Goal: Task Accomplishment & Management: Manage account settings

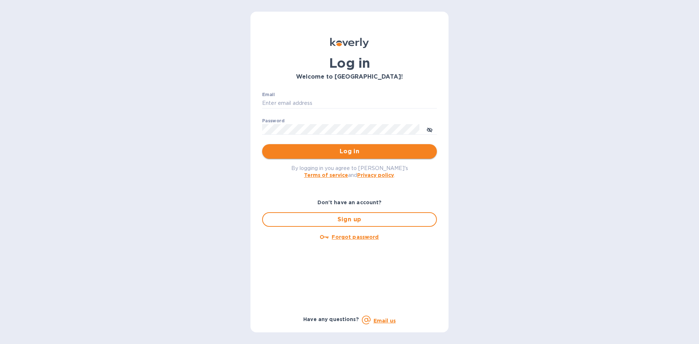
type input "sw@intercodist.com"
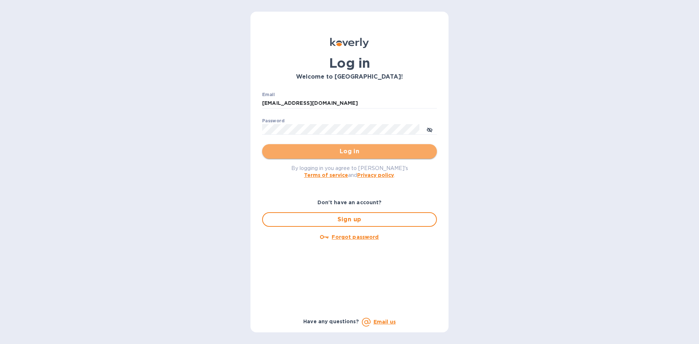
click at [331, 156] on button "Log in" at bounding box center [349, 151] width 175 height 15
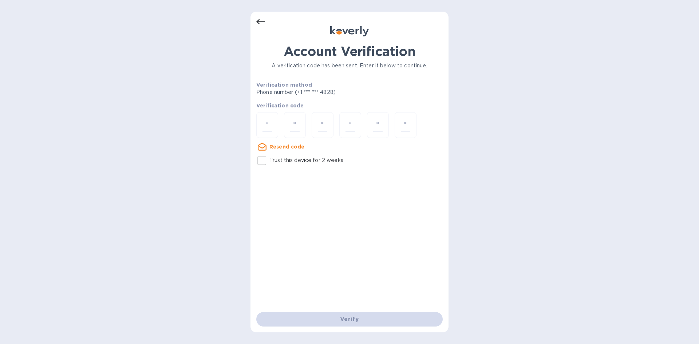
click at [262, 161] on input "Trust this device for 2 weeks" at bounding box center [261, 160] width 15 height 15
checkbox input "true"
click at [267, 126] on input "number" at bounding box center [266, 124] width 9 height 13
type input "2"
type input "4"
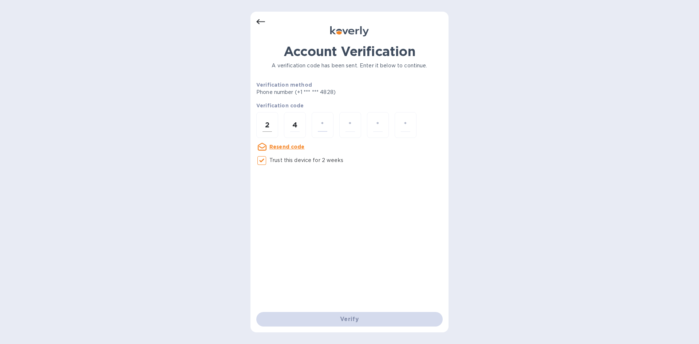
type input "4"
type input "2"
type input "1"
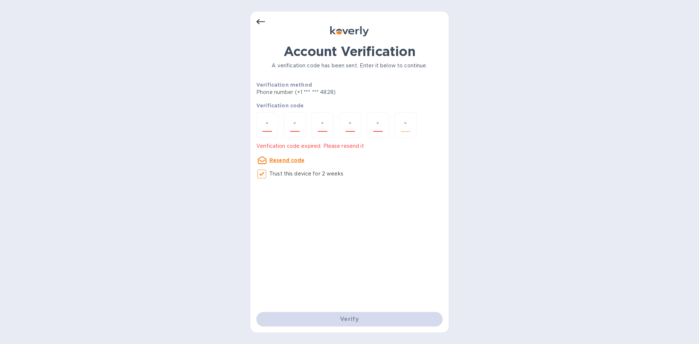
click at [411, 123] on div at bounding box center [405, 125] width 22 height 26
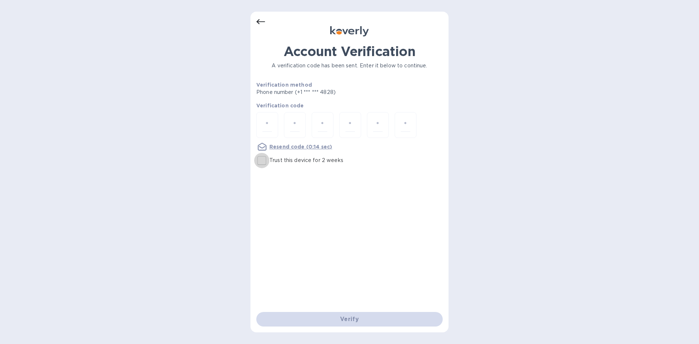
click at [259, 161] on input "Trust this device for 2 weeks" at bounding box center [261, 160] width 15 height 15
checkbox input "true"
click at [265, 122] on input "number" at bounding box center [266, 124] width 9 height 13
type input "3"
type input "8"
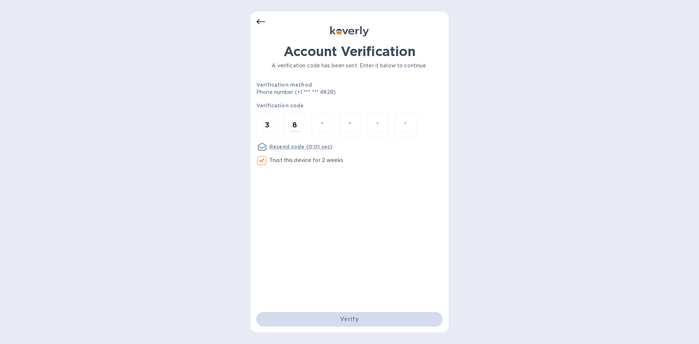
type input "7"
type input "9"
type input "4"
type input "6"
